Goal: Information Seeking & Learning: Learn about a topic

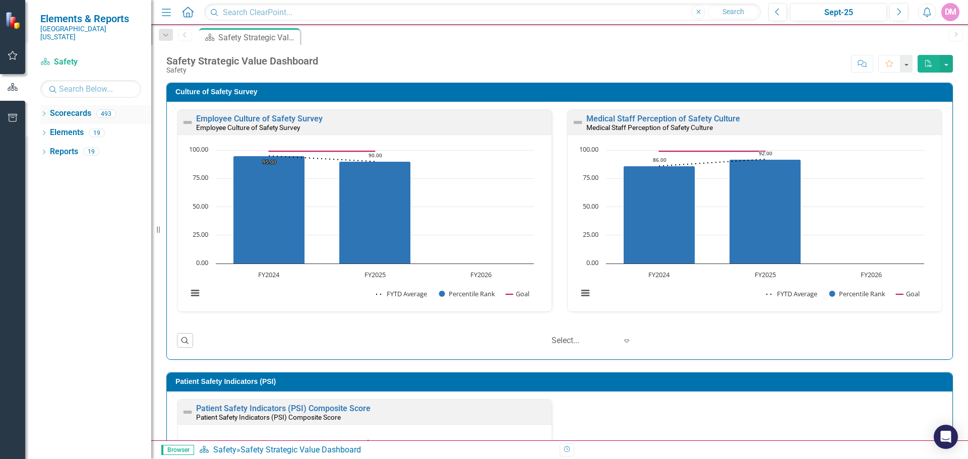
click at [45, 112] on icon "Dropdown" at bounding box center [43, 115] width 7 height 6
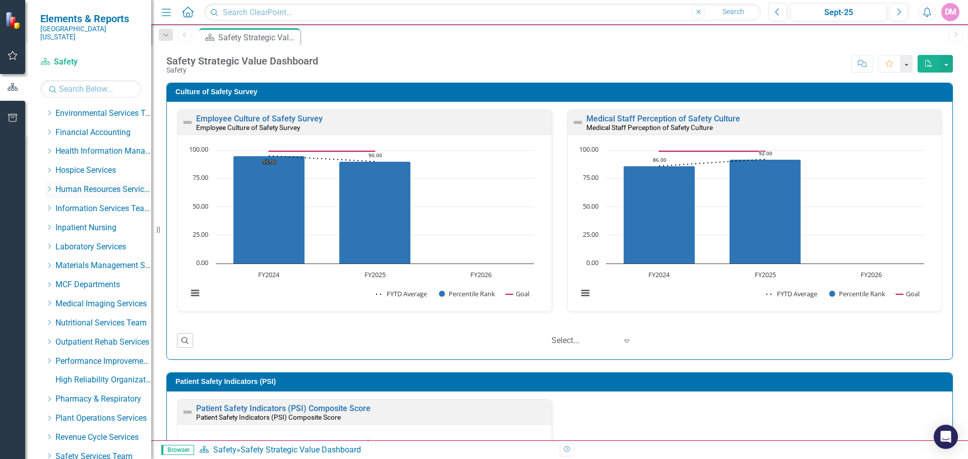
scroll to position [353, 0]
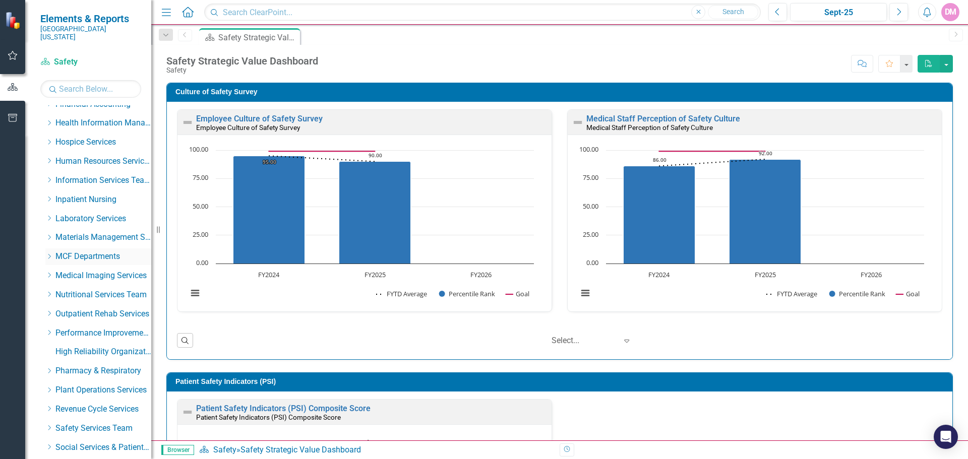
click at [52, 254] on icon "Dropdown" at bounding box center [49, 257] width 8 height 6
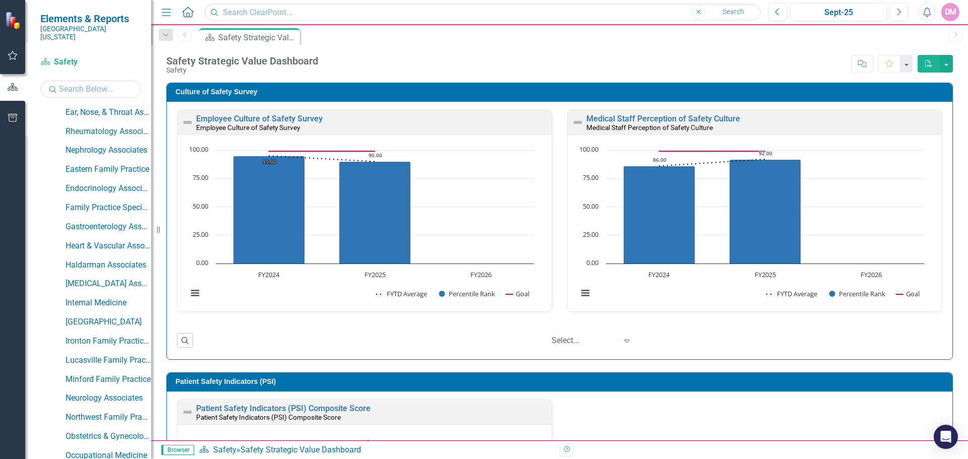
scroll to position [605, 0]
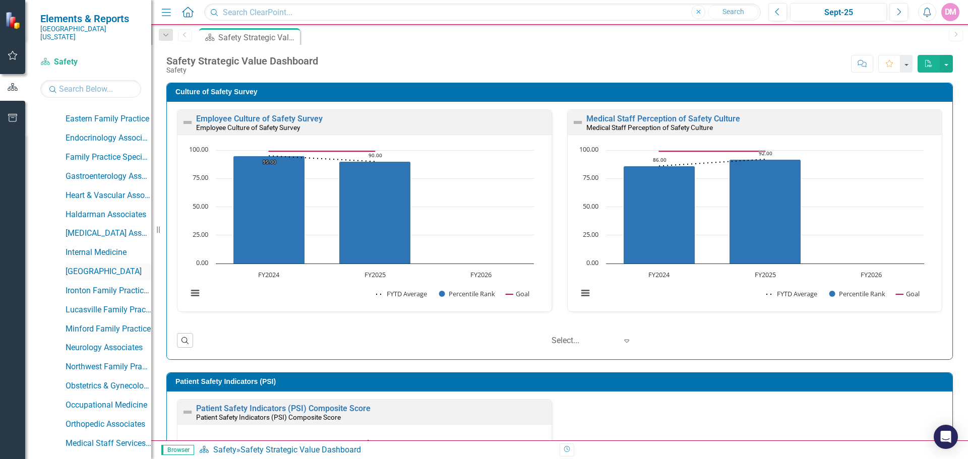
click at [122, 266] on link "[GEOGRAPHIC_DATA]" at bounding box center [109, 272] width 86 height 12
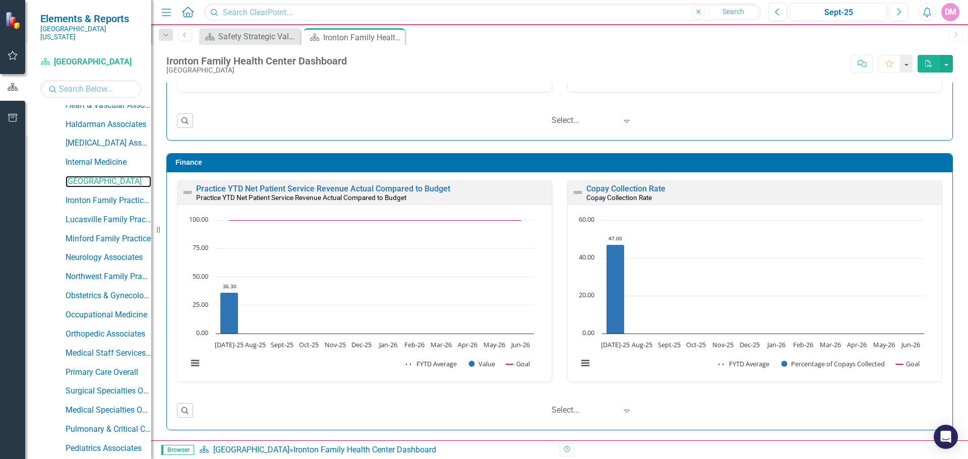
scroll to position [555, 0]
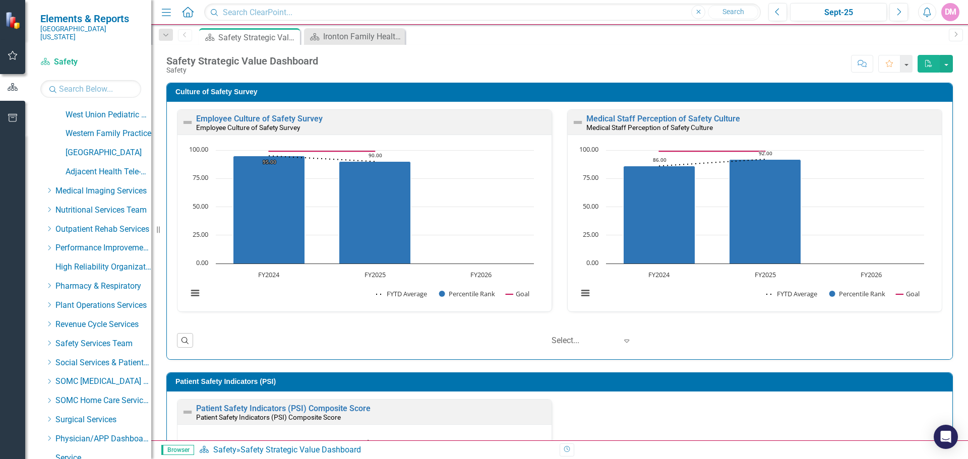
scroll to position [1394, 0]
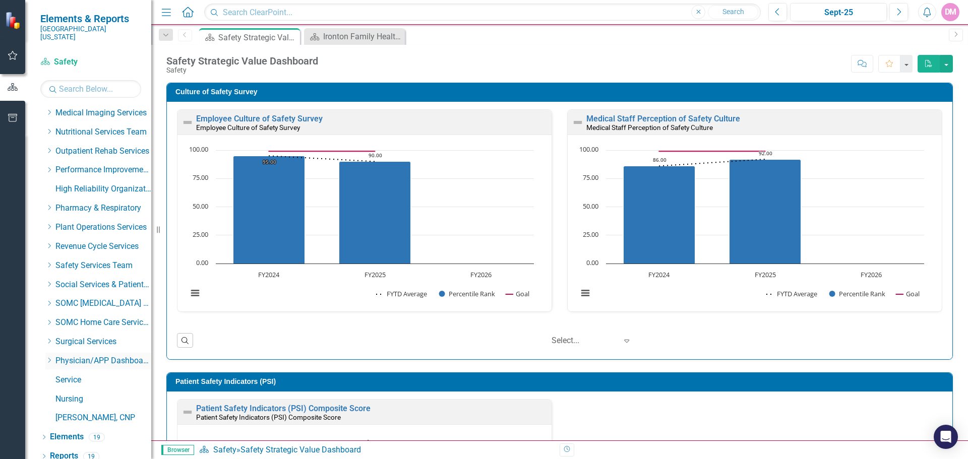
click at [47, 358] on icon "Dropdown" at bounding box center [49, 361] width 8 height 6
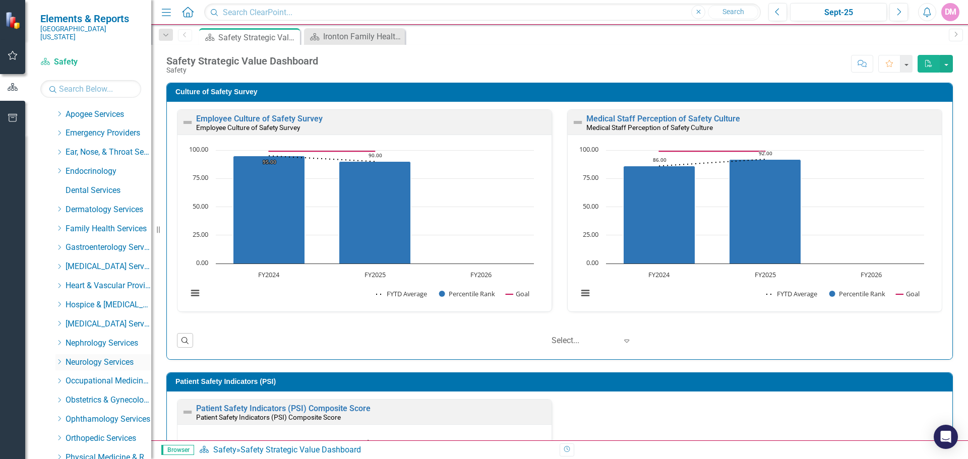
scroll to position [1696, 0]
click at [62, 208] on icon "Dropdown" at bounding box center [59, 211] width 8 height 6
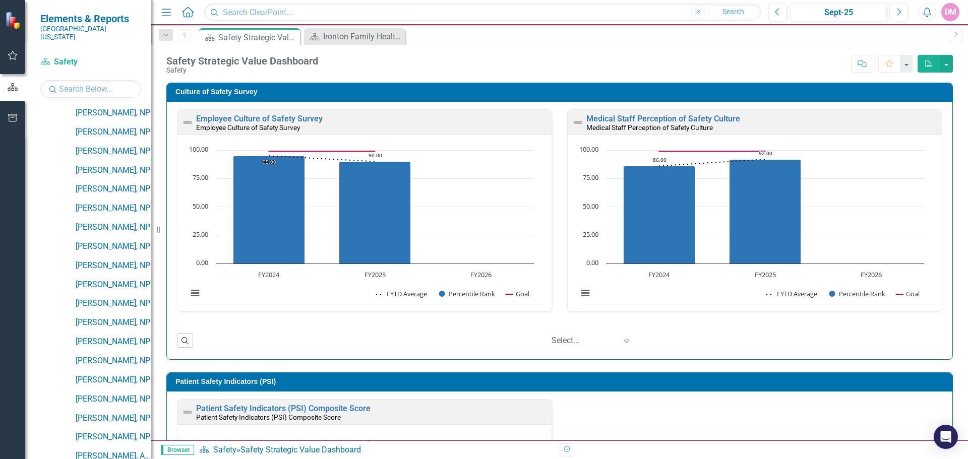
scroll to position [2251, 0]
click at [111, 357] on link "[PERSON_NAME], NP" at bounding box center [114, 363] width 76 height 12
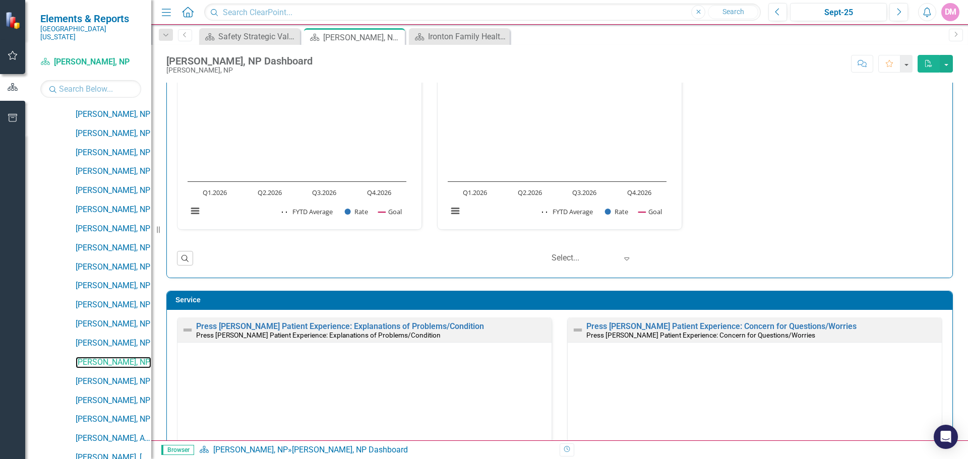
scroll to position [234, 0]
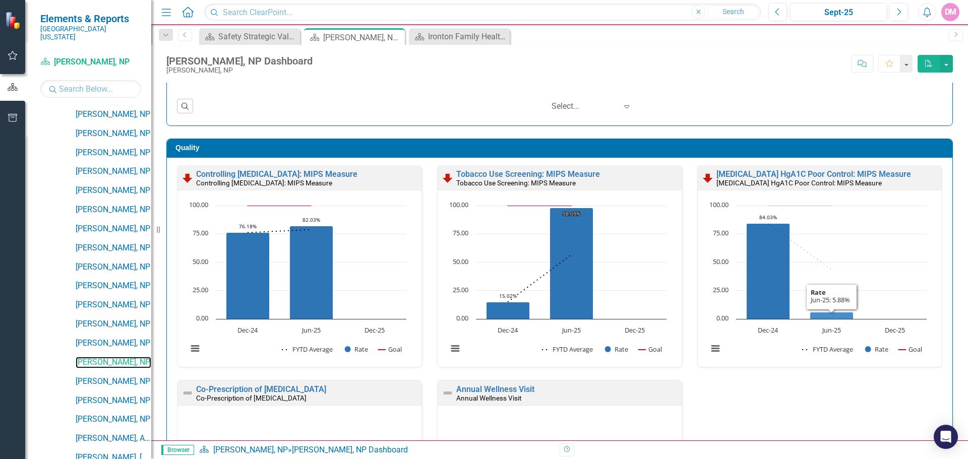
click at [820, 315] on icon "Jun-25, 5.88235294. Rate." at bounding box center [831, 315] width 43 height 7
click at [819, 316] on icon "Jun-25, 5.88235294. Rate." at bounding box center [831, 315] width 43 height 7
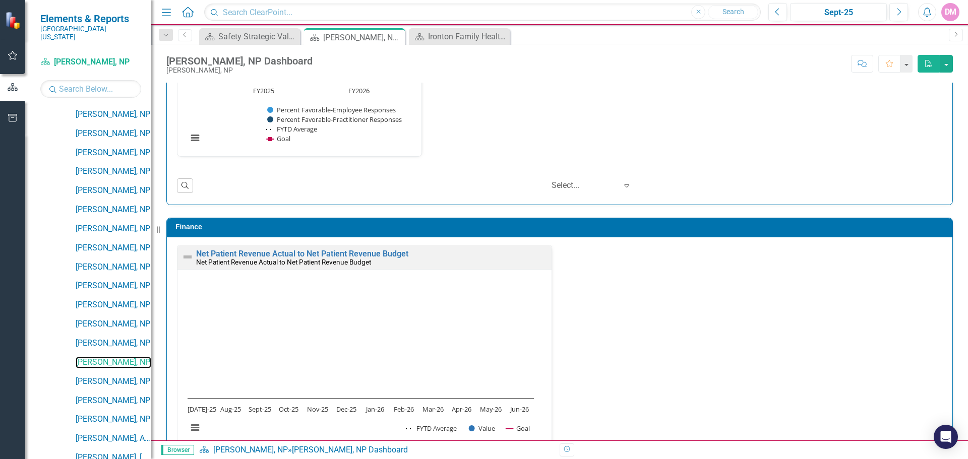
scroll to position [1596, 0]
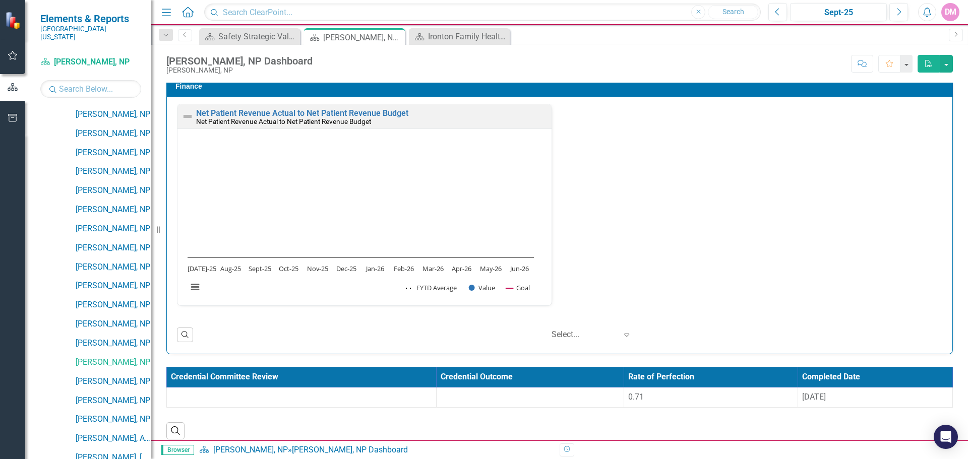
click at [628, 394] on div "0.71" at bounding box center [710, 398] width 165 height 12
click at [628, 392] on span "0.71" at bounding box center [636, 397] width 16 height 10
click at [194, 375] on th "Credential Committee Review" at bounding box center [302, 378] width 270 height 20
click at [353, 373] on th "Credential Committee Review Sort Ascending" at bounding box center [309, 378] width 285 height 20
click at [352, 381] on th "Credential Committee Review Sort Descending" at bounding box center [309, 378] width 285 height 20
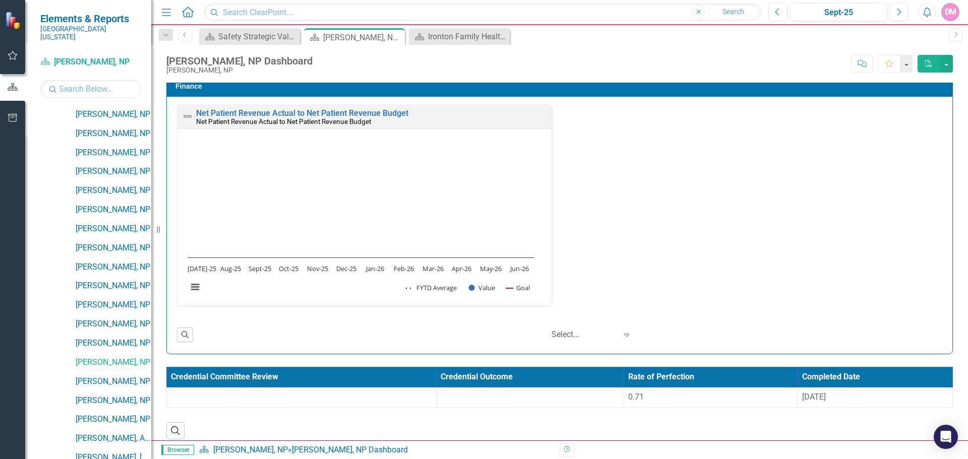
scroll to position [2302, 0]
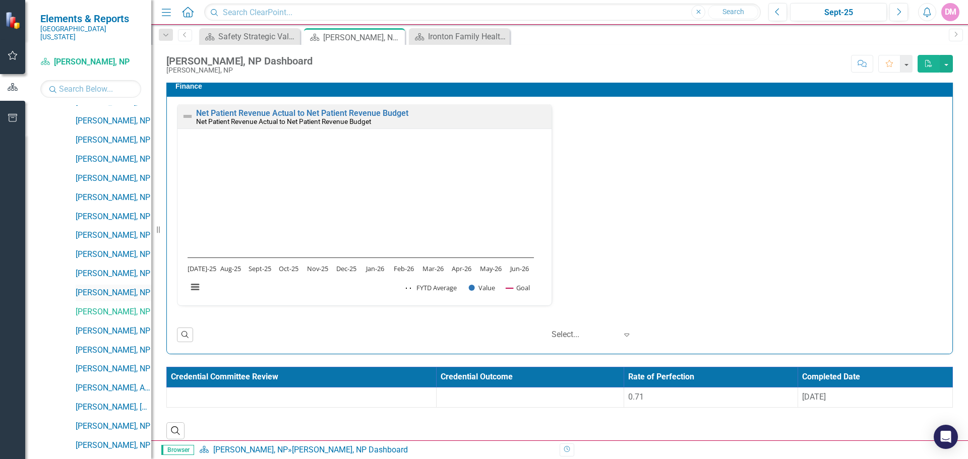
click at [109, 287] on link "[PERSON_NAME], NP" at bounding box center [114, 293] width 76 height 12
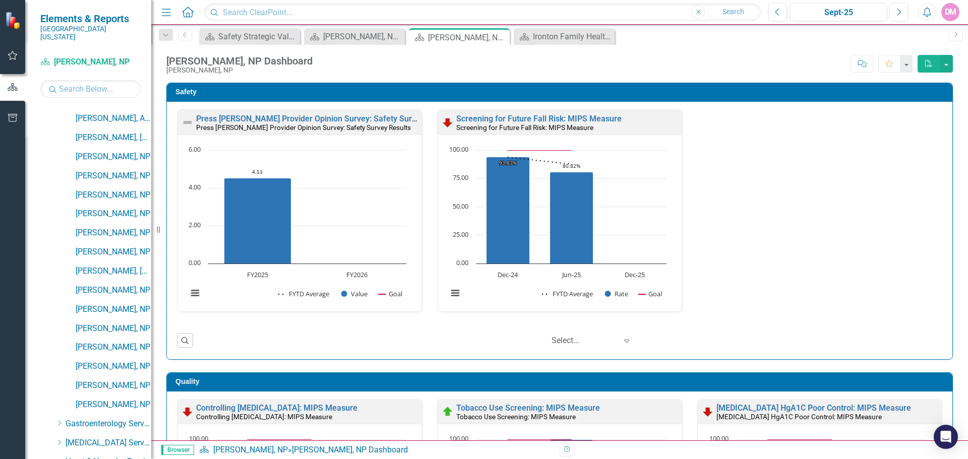
scroll to position [2569, 0]
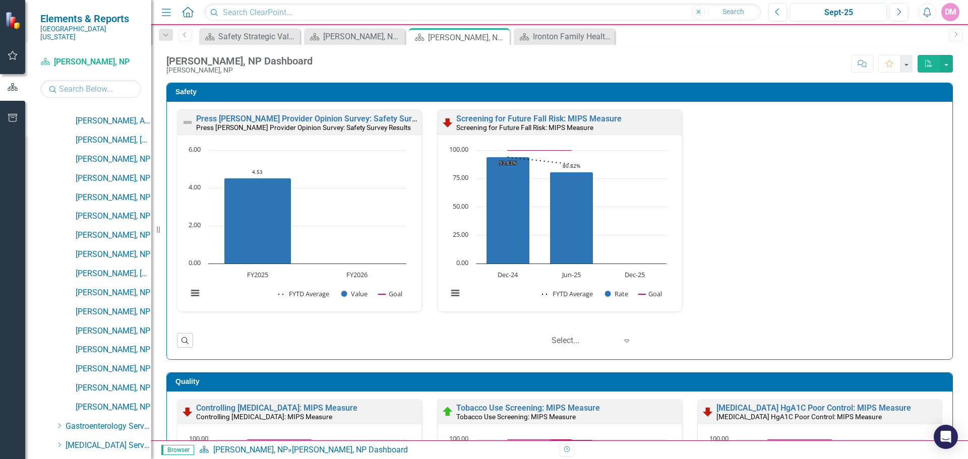
click at [116, 308] on link "[PERSON_NAME], NP" at bounding box center [114, 313] width 76 height 12
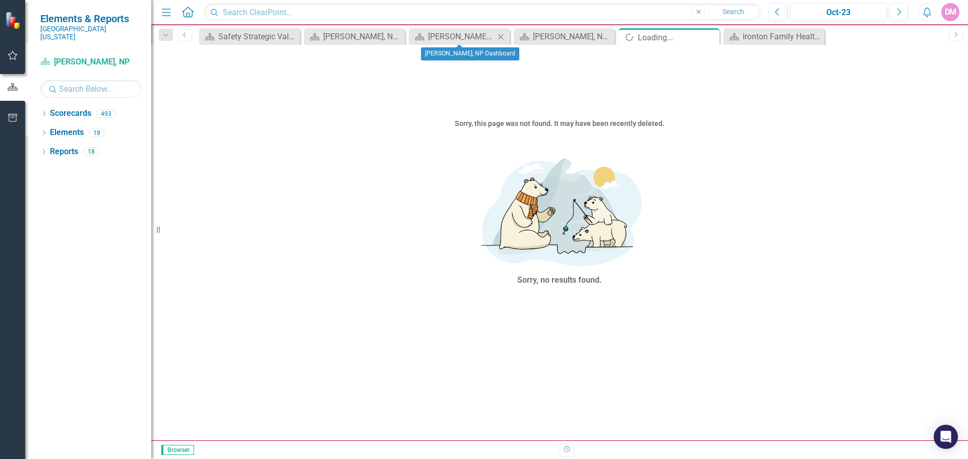
click at [500, 35] on icon "Close" at bounding box center [501, 37] width 10 height 8
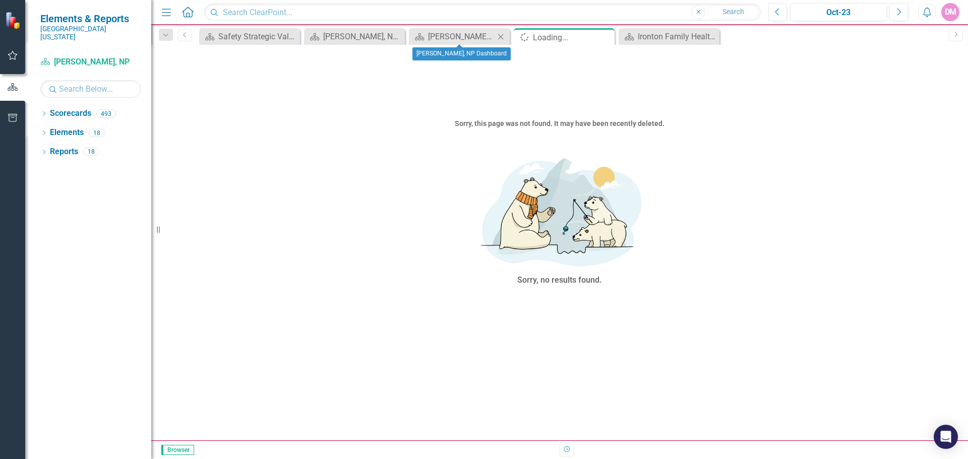
click at [500, 38] on icon "Close" at bounding box center [501, 37] width 10 height 8
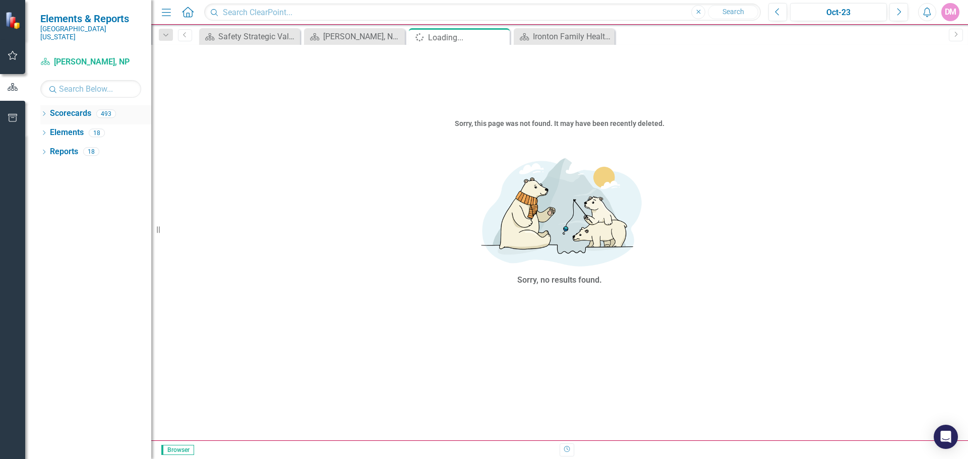
click at [47, 112] on icon "Dropdown" at bounding box center [43, 115] width 7 height 6
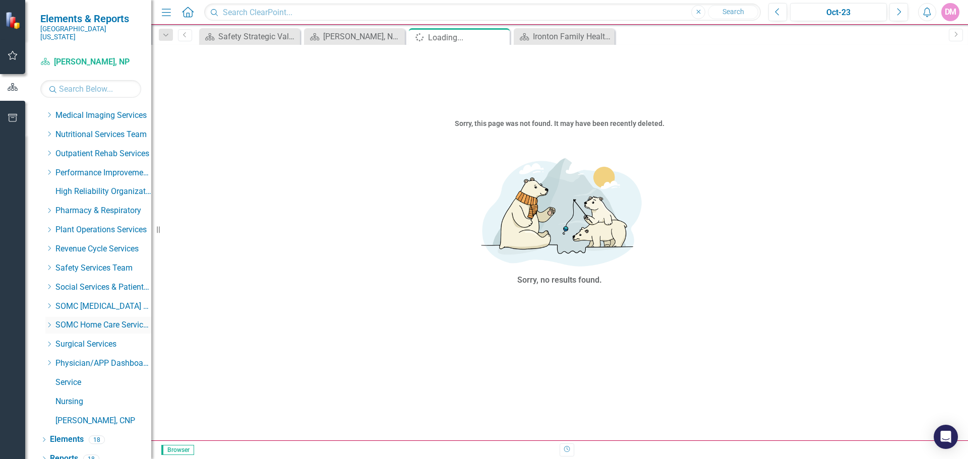
scroll to position [516, 0]
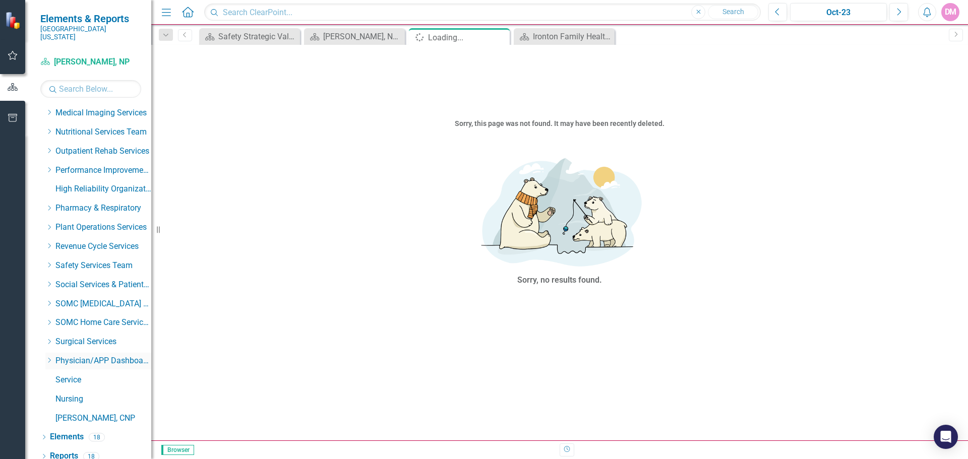
click at [50, 358] on icon "Dropdown" at bounding box center [49, 361] width 8 height 6
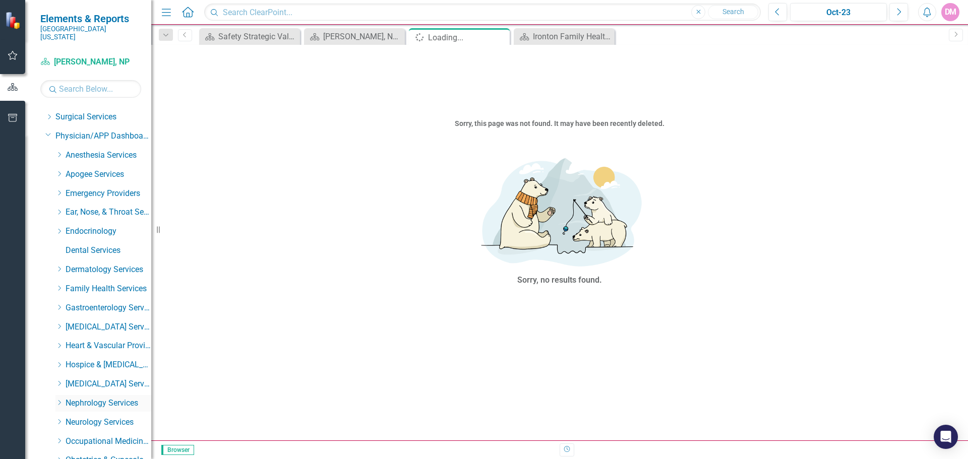
scroll to position [723, 0]
drag, startPoint x: 62, startPoint y: 299, endPoint x: 96, endPoint y: 307, distance: 35.6
click at [62, 303] on icon "Dropdown" at bounding box center [59, 306] width 8 height 6
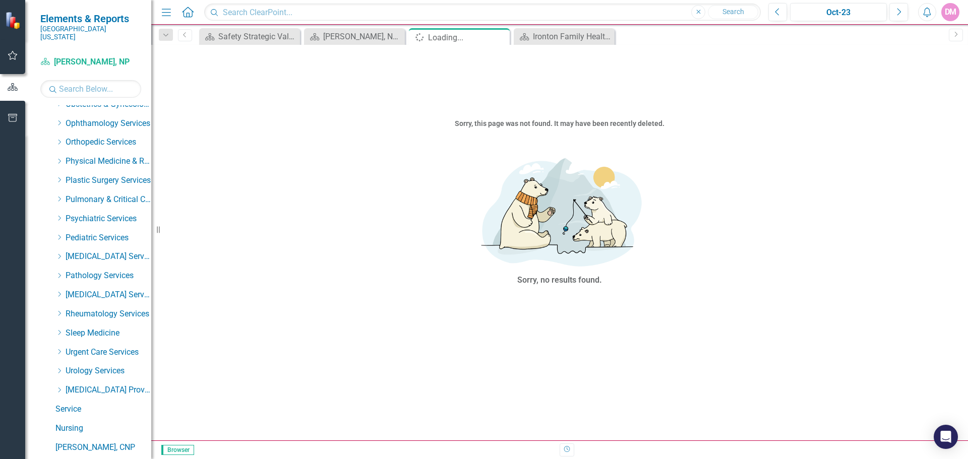
scroll to position [2195, 0]
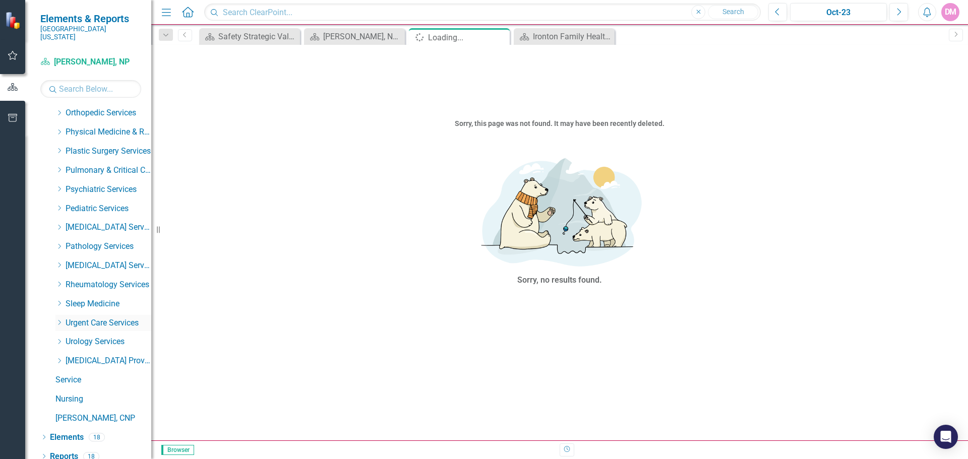
click at [63, 320] on icon "Dropdown" at bounding box center [59, 323] width 8 height 6
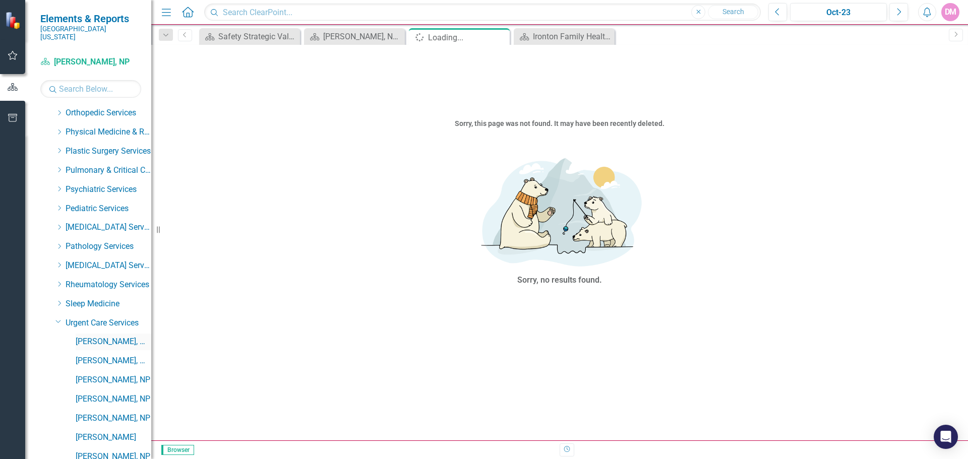
click at [107, 336] on link "[PERSON_NAME], MD" at bounding box center [114, 342] width 76 height 12
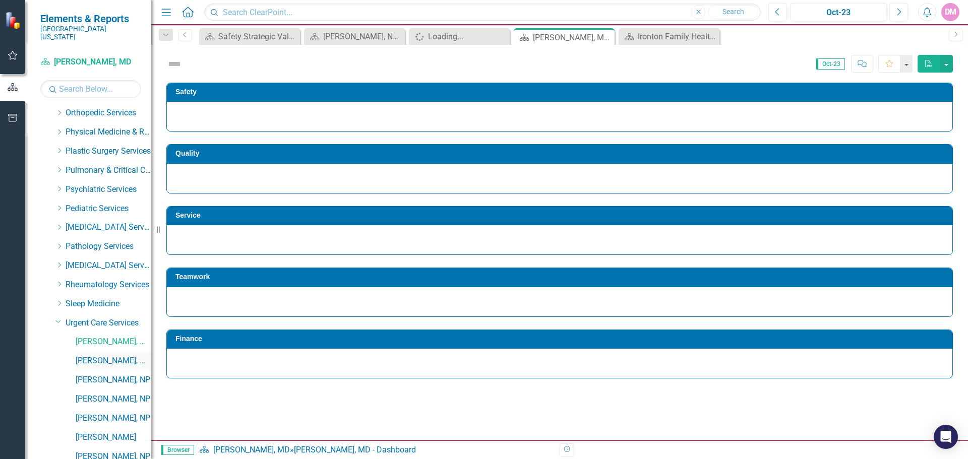
click at [112, 356] on link "[PERSON_NAME], MD" at bounding box center [114, 362] width 76 height 12
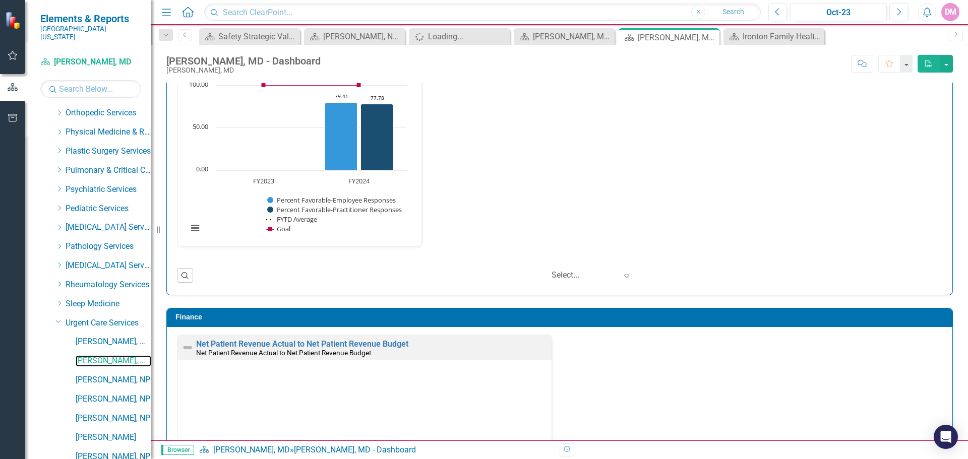
scroll to position [1129, 0]
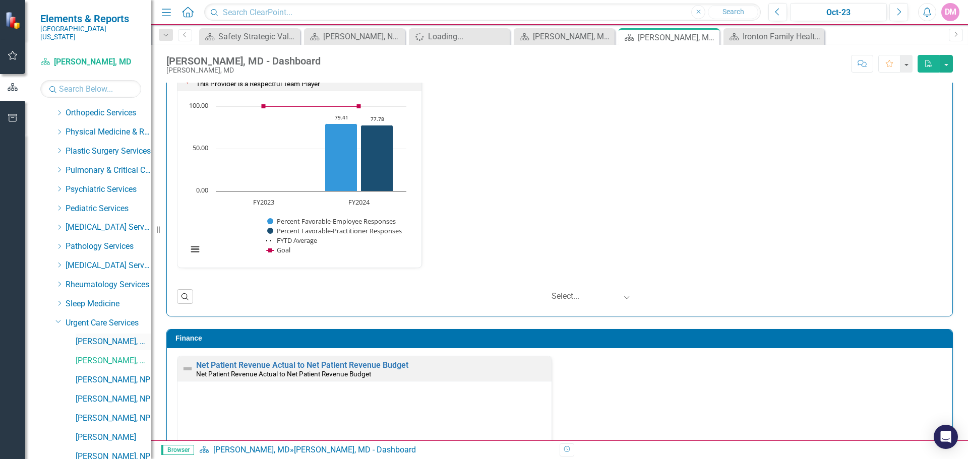
click at [110, 336] on link "[PERSON_NAME], MD" at bounding box center [114, 342] width 76 height 12
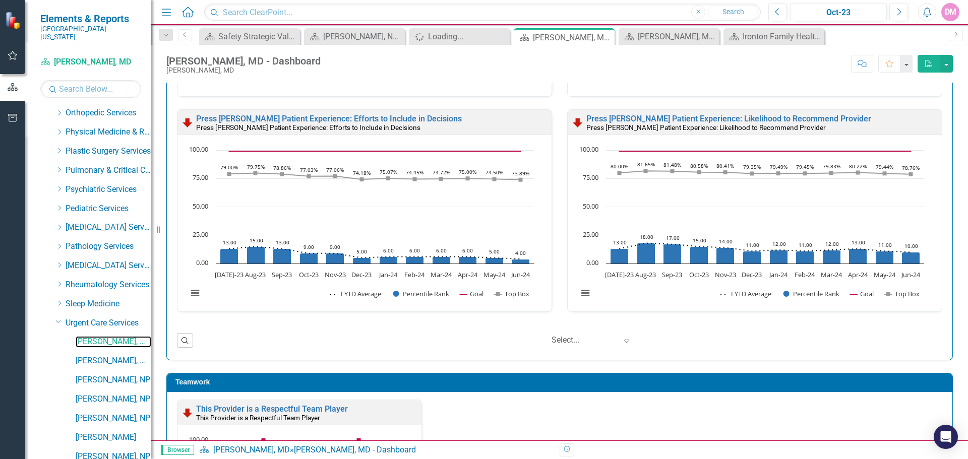
scroll to position [706, 0]
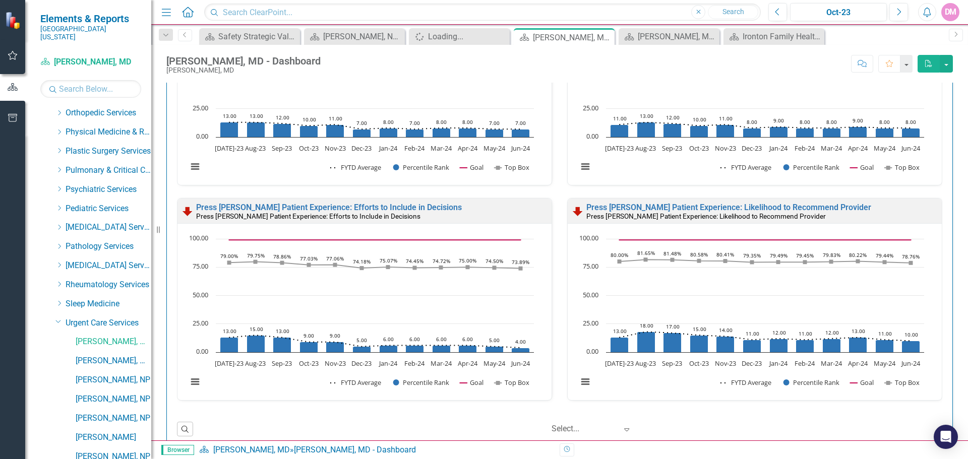
click at [578, 401] on div "Press Ganey Patient Experience: Likelihood to Recommend Provider Press Ganey Pa…" at bounding box center [755, 305] width 390 height 215
click at [957, 156] on div "Safety Press Ganey Provider Opinion Survey: Safety Survey Results Press Ganey P…" at bounding box center [559, 244] width 817 height 1760
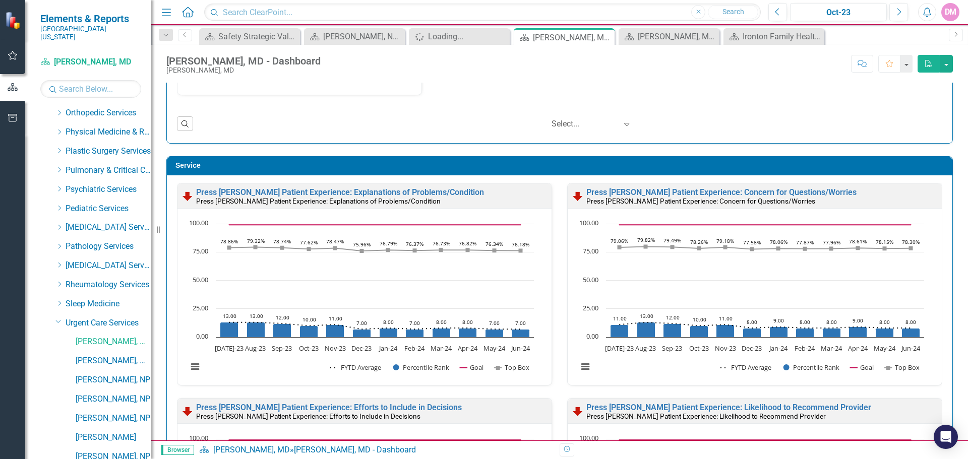
scroll to position [504, 0]
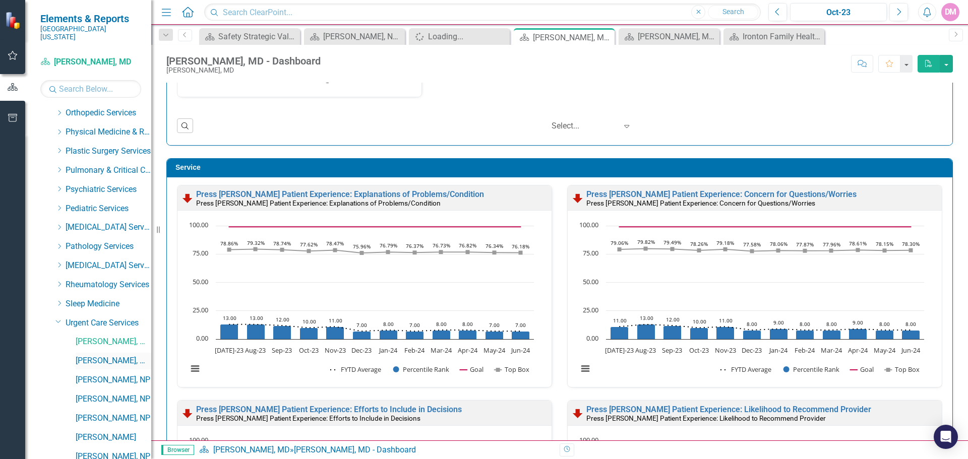
click at [113, 356] on link "[PERSON_NAME], MD" at bounding box center [114, 362] width 76 height 12
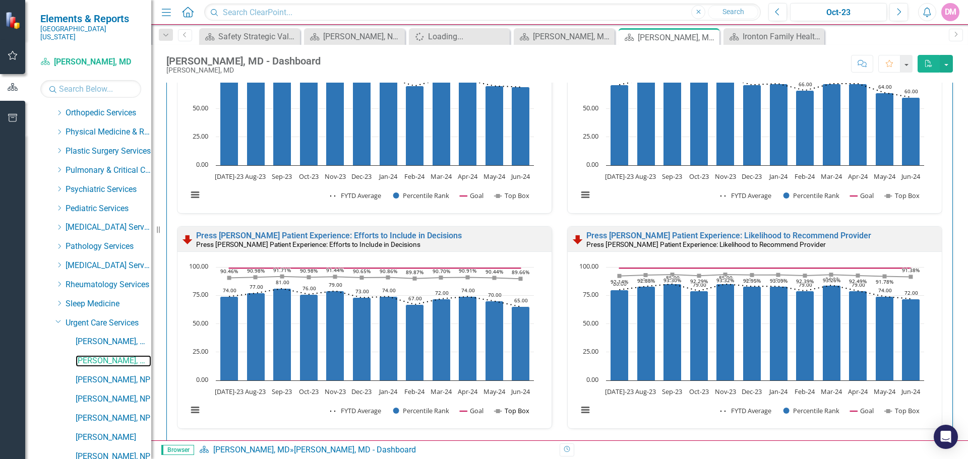
scroll to position [706, 0]
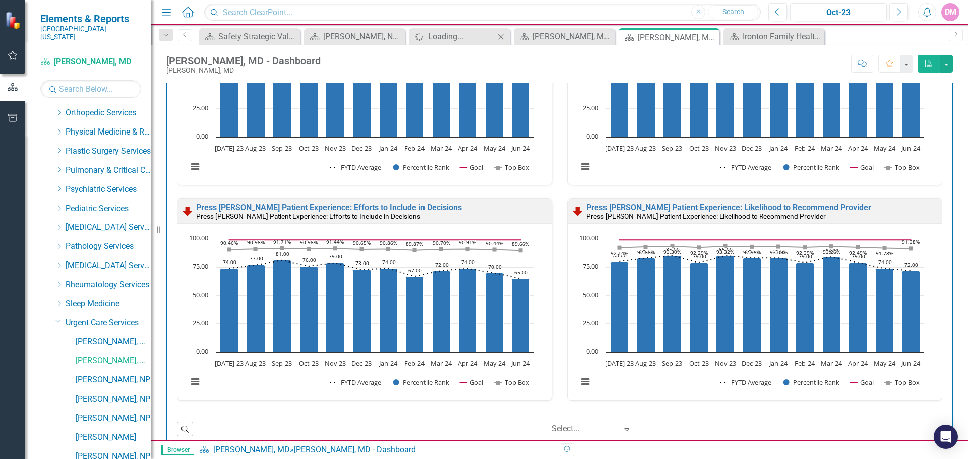
click at [498, 37] on icon "Close" at bounding box center [501, 37] width 10 height 8
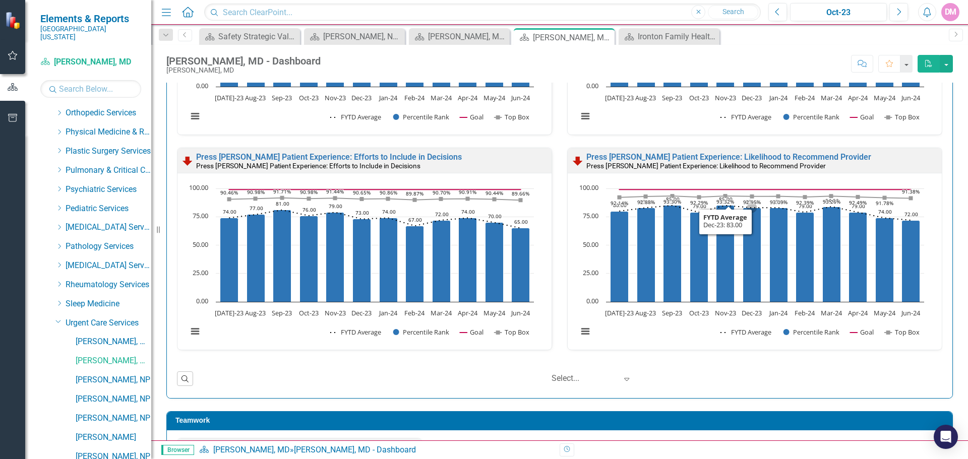
scroll to position [0, 0]
drag, startPoint x: 124, startPoint y: 332, endPoint x: 146, endPoint y: 319, distance: 26.0
click at [124, 336] on link "[PERSON_NAME], MD" at bounding box center [114, 342] width 76 height 12
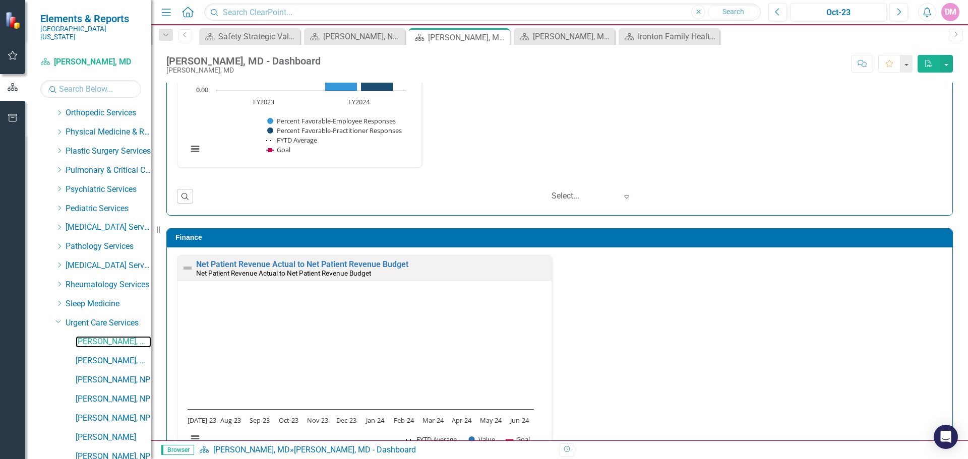
scroll to position [977, 0]
